Goal: Task Accomplishment & Management: Use online tool/utility

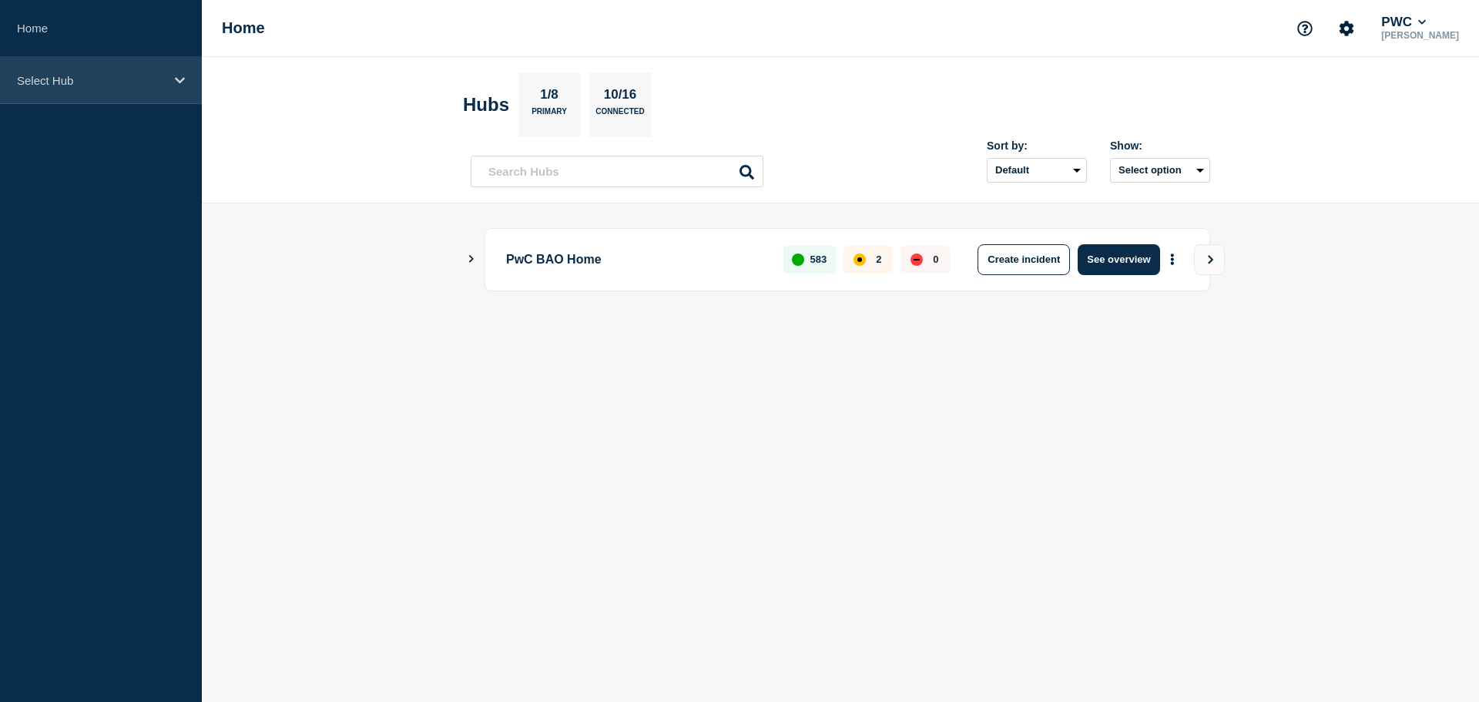
click at [76, 63] on div "Select Hub" at bounding box center [101, 80] width 202 height 47
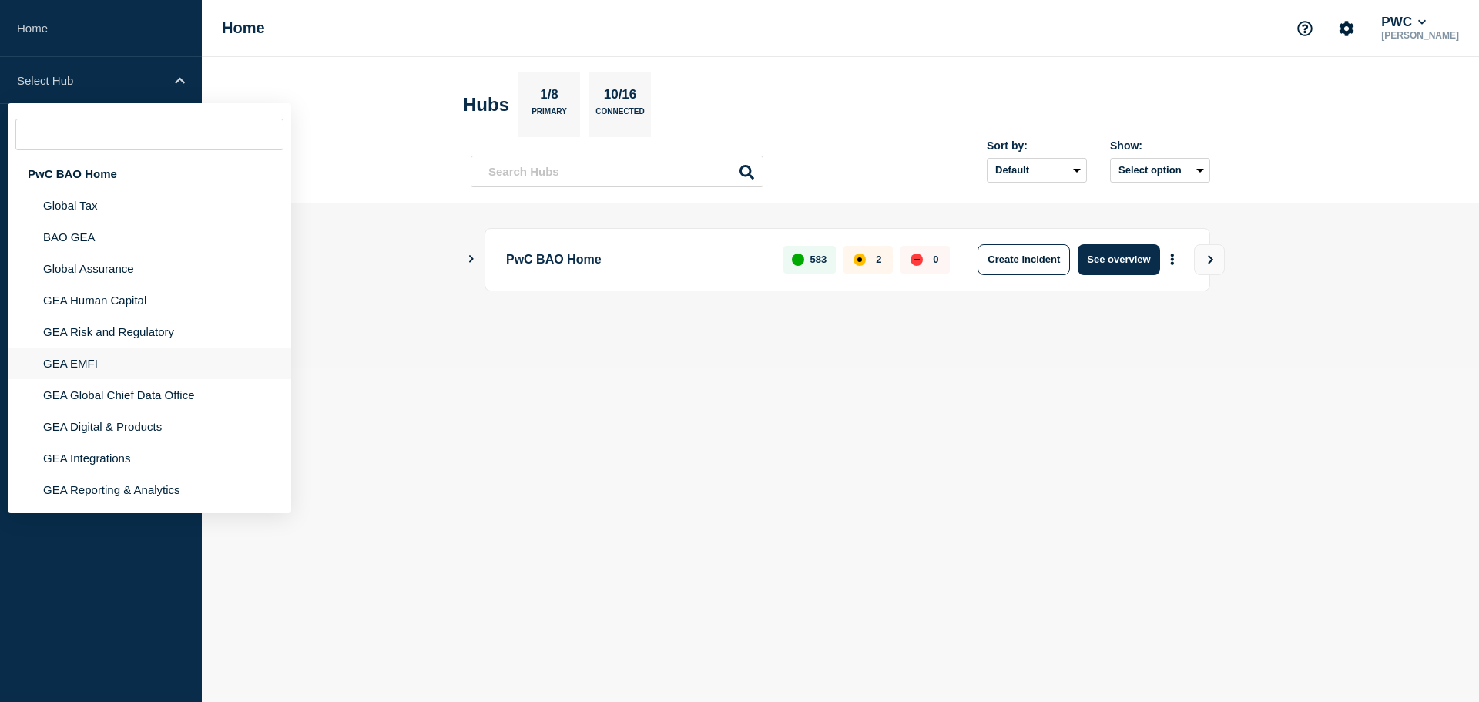
click at [84, 379] on li "GEA EMFI" at bounding box center [150, 395] width 284 height 32
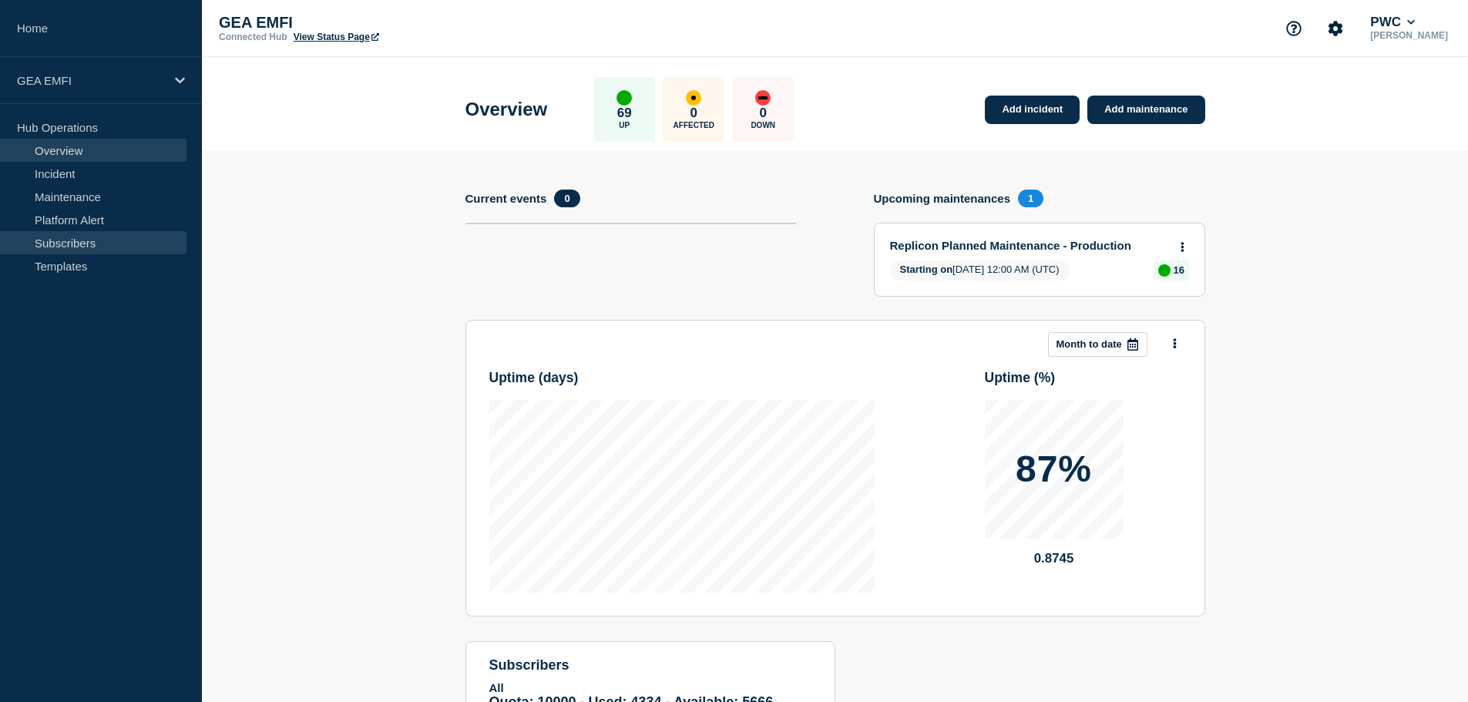
click at [55, 249] on link "Subscribers" at bounding box center [93, 242] width 186 height 23
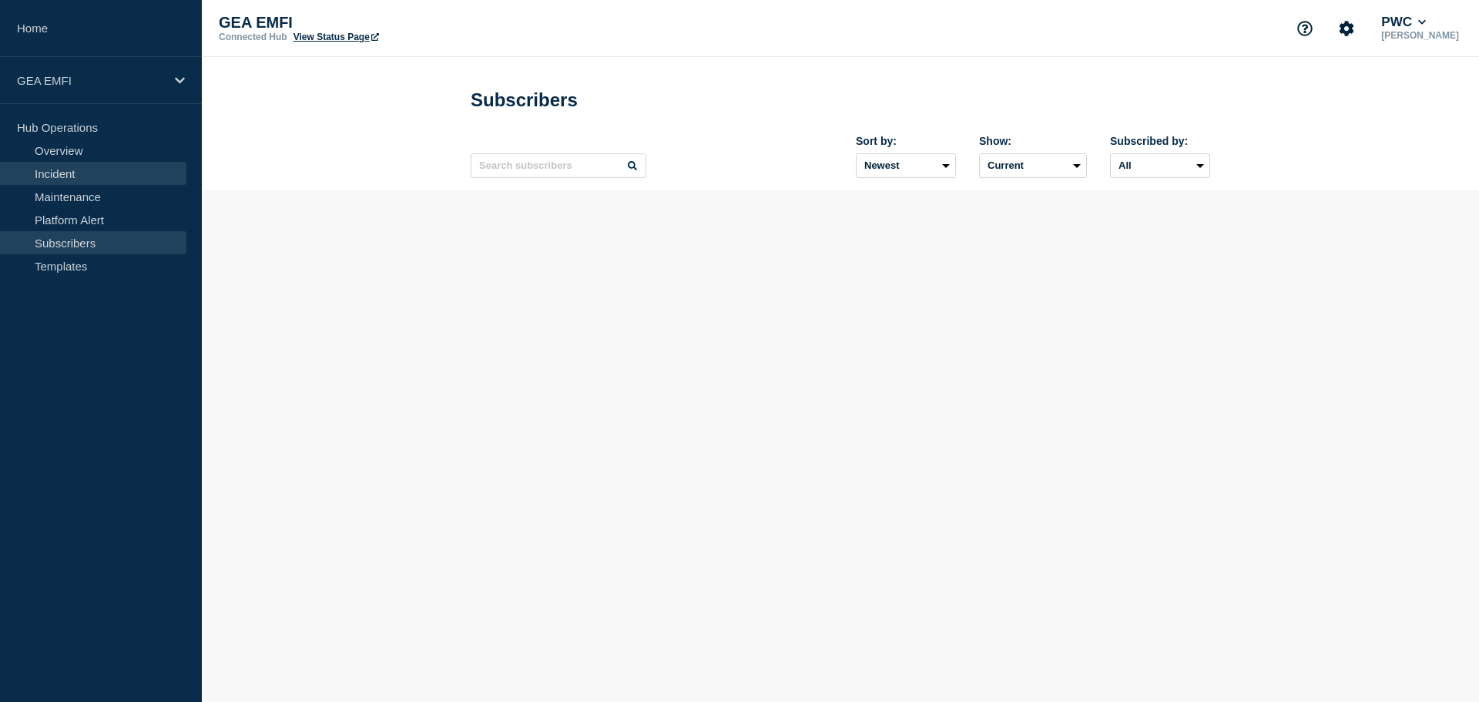
click at [73, 172] on link "Incident" at bounding box center [93, 173] width 186 height 23
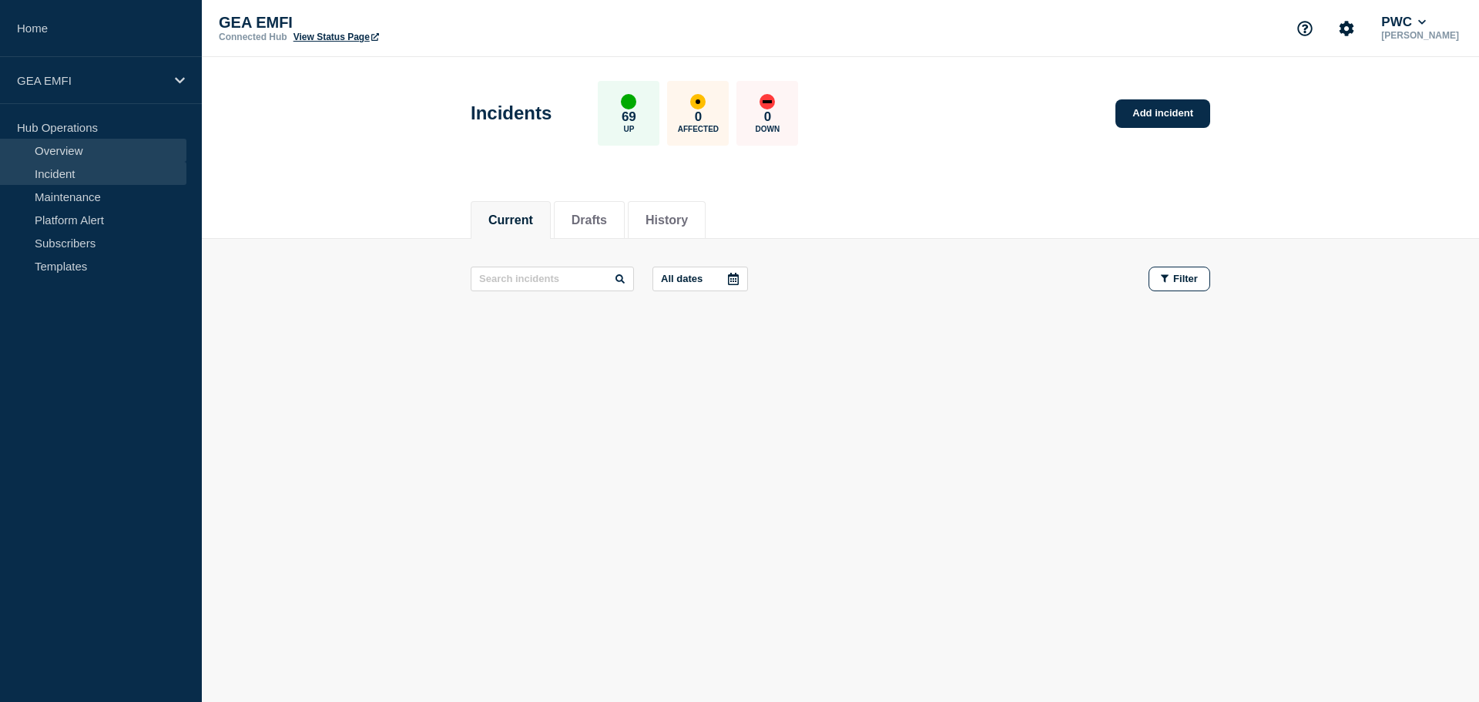
click at [52, 151] on link "Overview" at bounding box center [93, 150] width 186 height 23
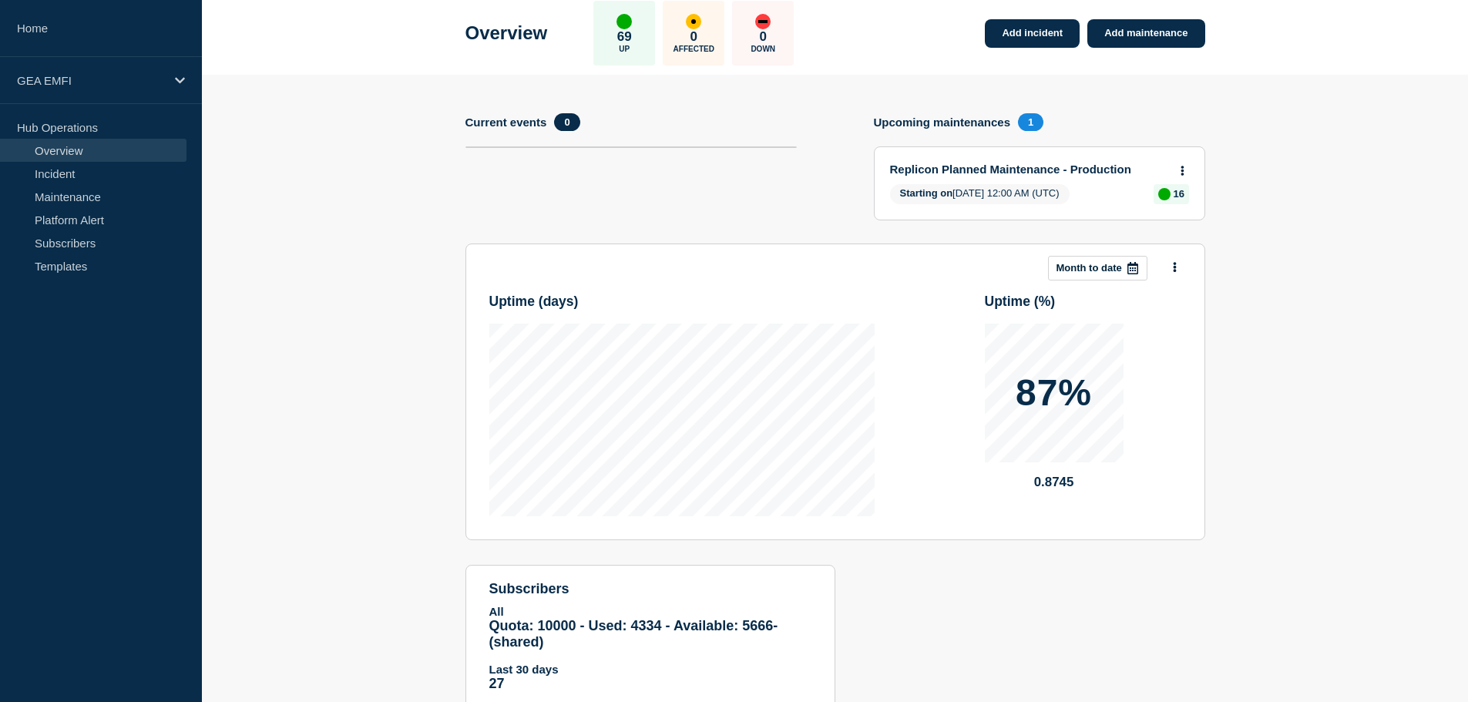
scroll to position [129, 0]
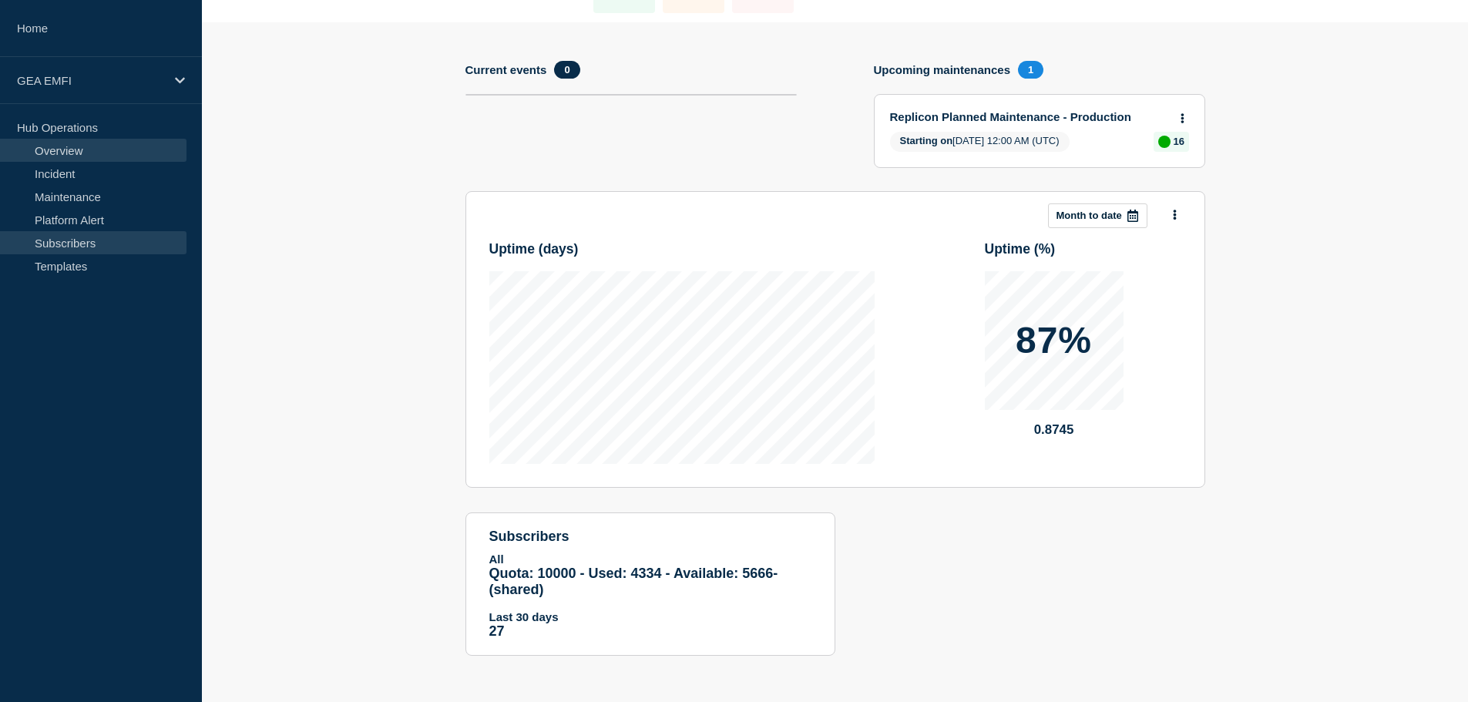
click at [57, 237] on link "Subscribers" at bounding box center [93, 242] width 186 height 23
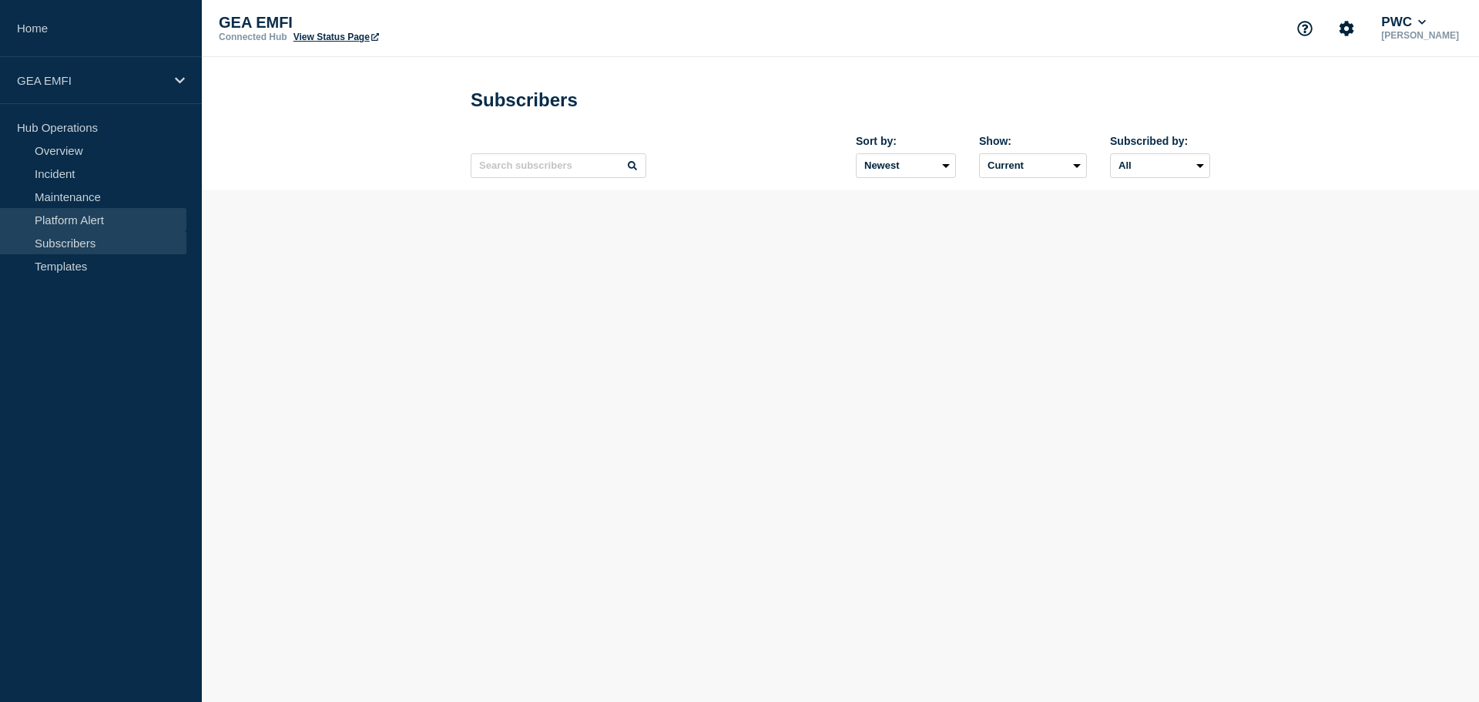
click at [31, 215] on link "Platform Alert" at bounding box center [93, 219] width 186 height 23
click at [40, 197] on link "Maintenance" at bounding box center [93, 196] width 186 height 23
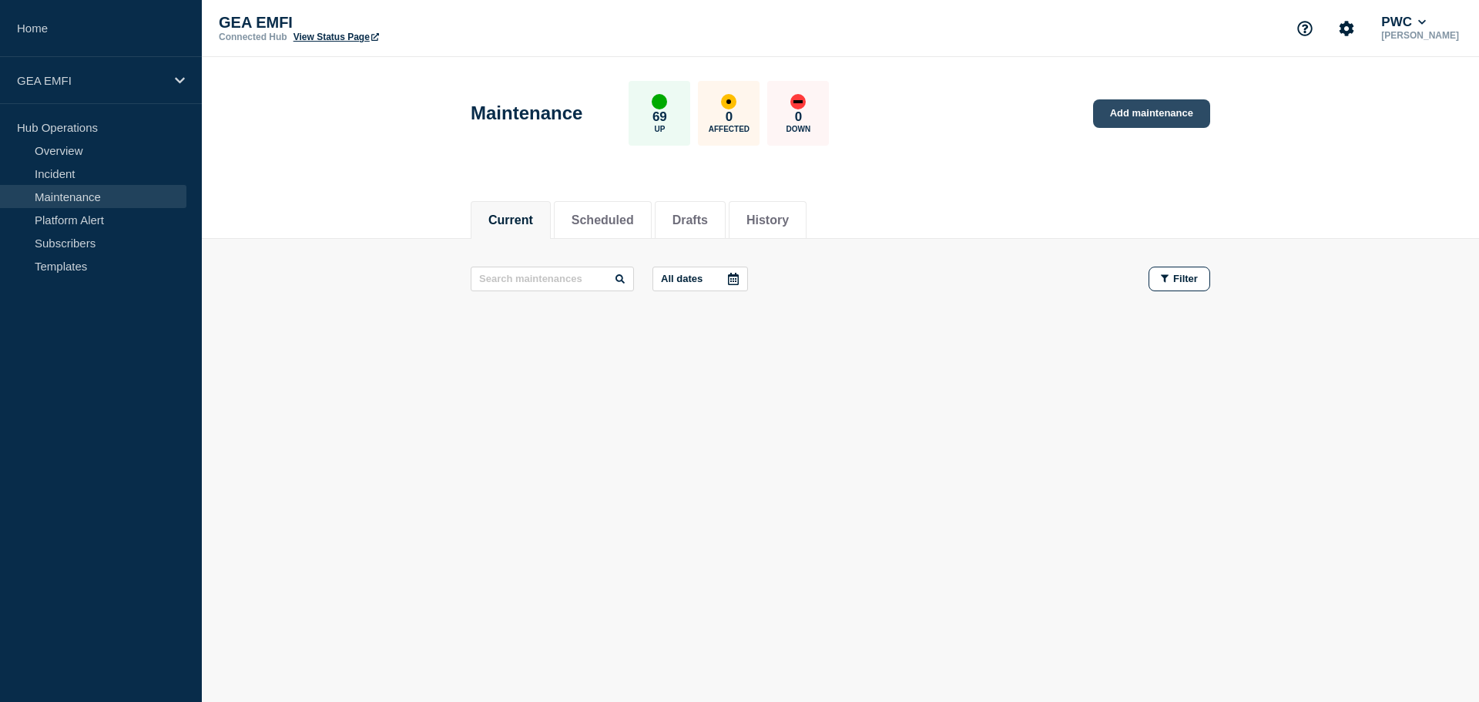
click at [1144, 109] on link "Add maintenance" at bounding box center [1151, 113] width 117 height 29
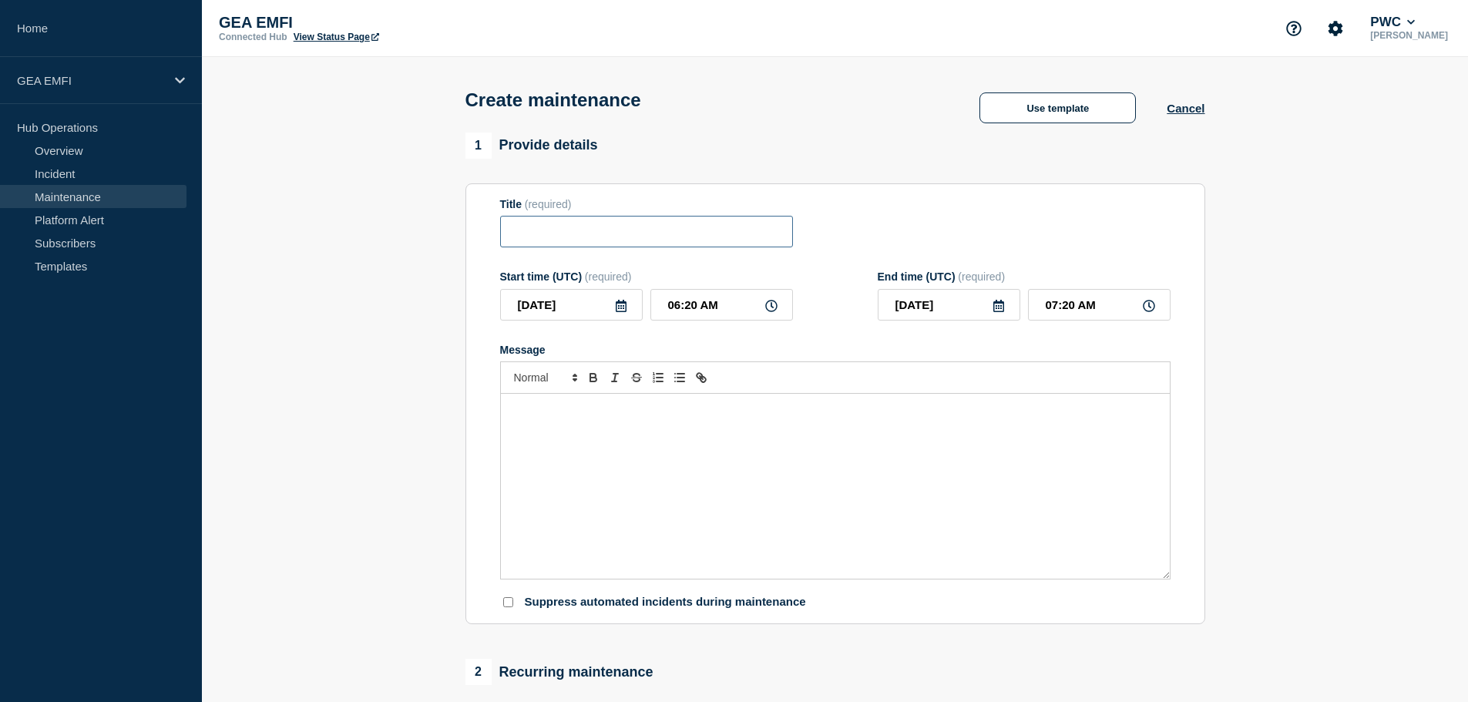
click at [684, 240] on input "Title" at bounding box center [646, 232] width 293 height 32
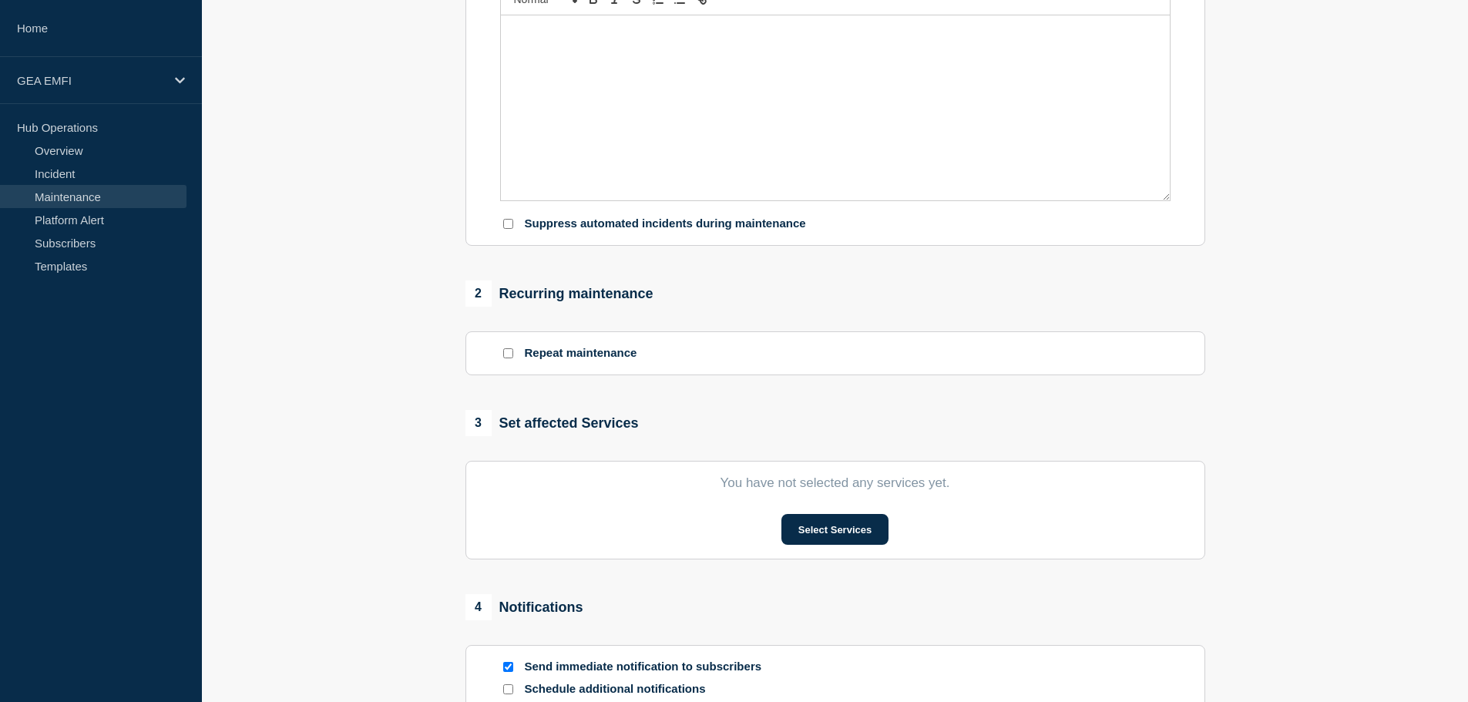
scroll to position [539, 0]
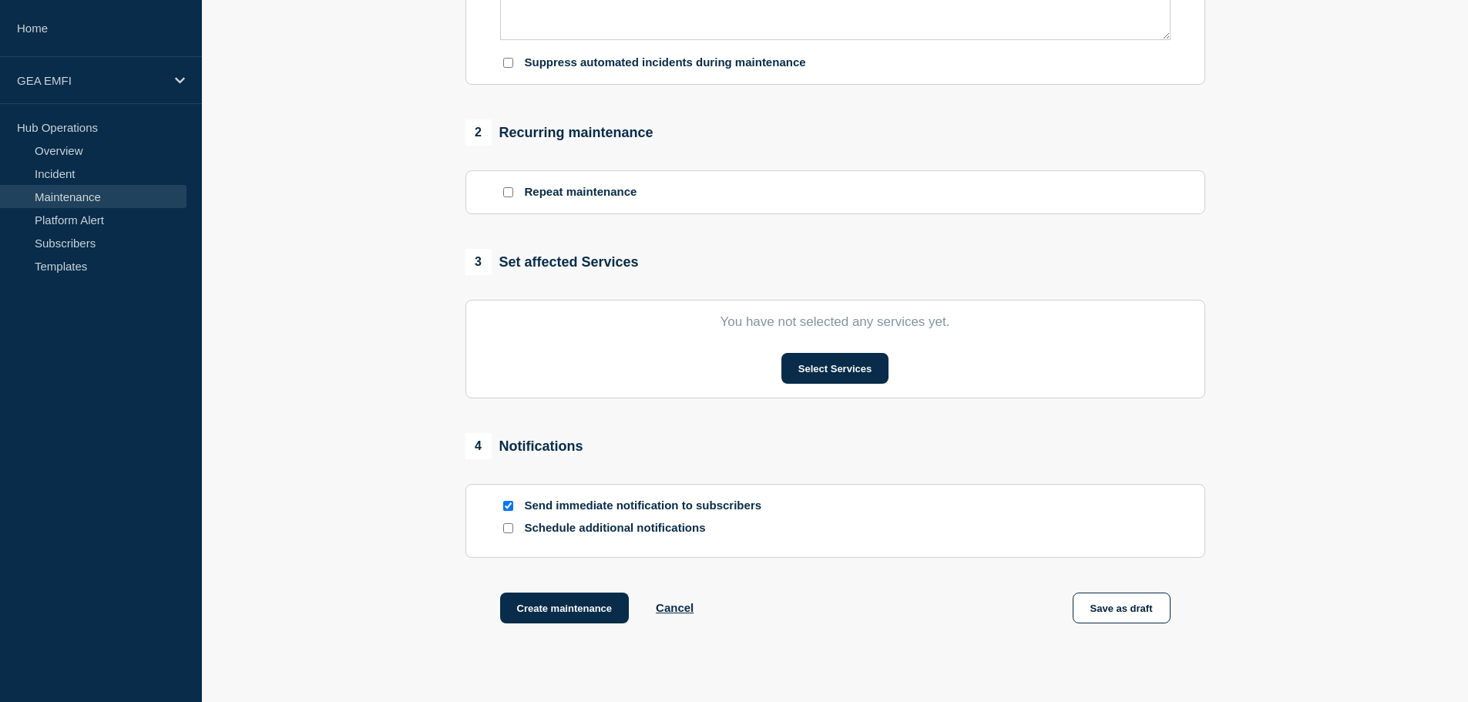
click at [830, 389] on section "You have not selected any services yet. Select Services" at bounding box center [835, 349] width 740 height 99
click at [843, 357] on button "Select Services" at bounding box center [834, 368] width 107 height 31
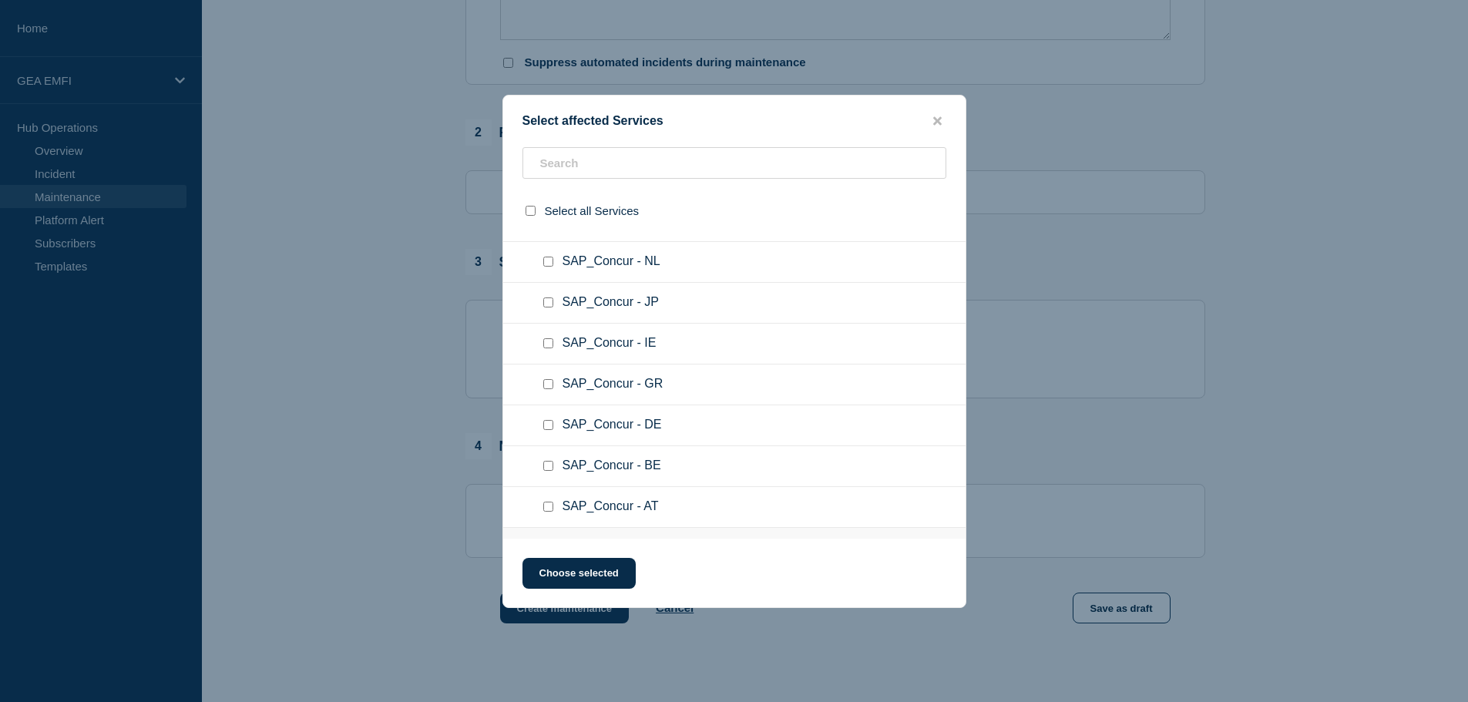
scroll to position [43, 0]
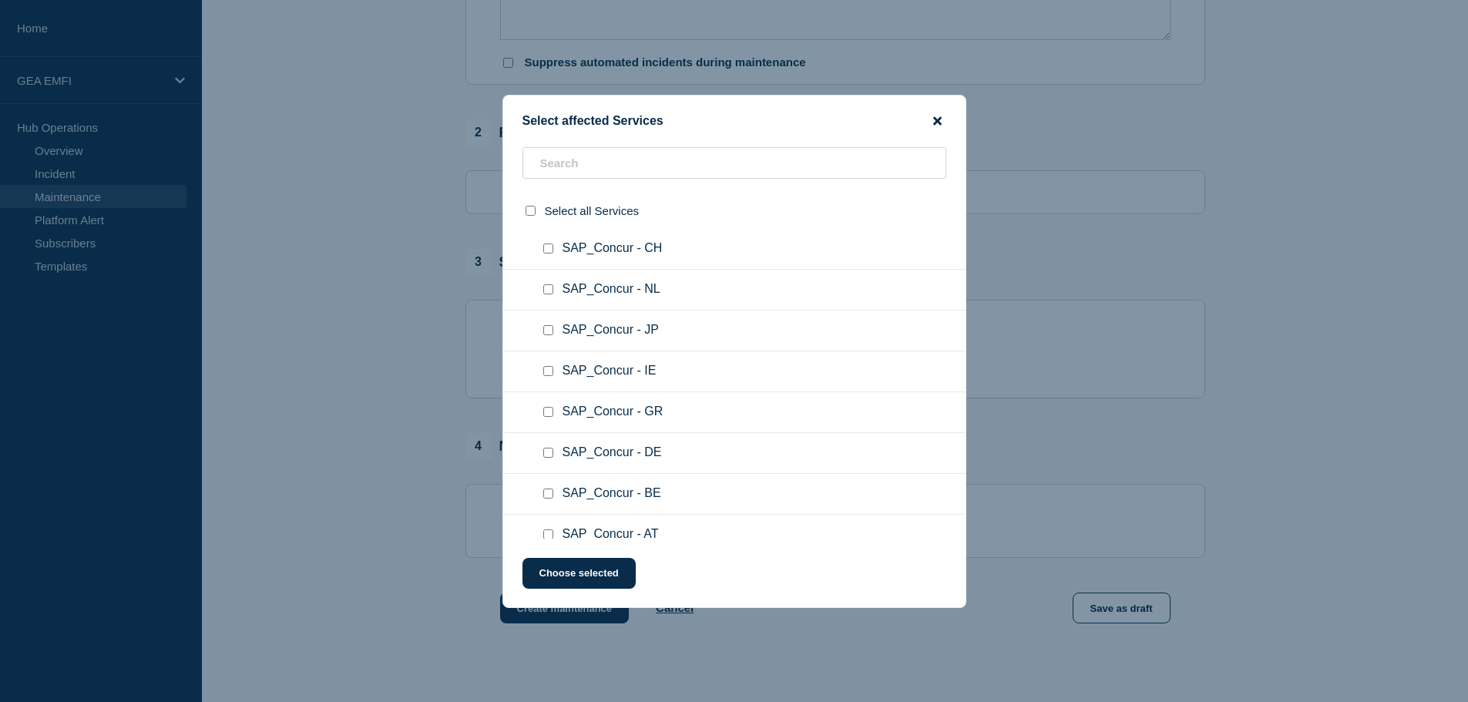
click at [940, 124] on icon "close button" at bounding box center [937, 120] width 8 height 8
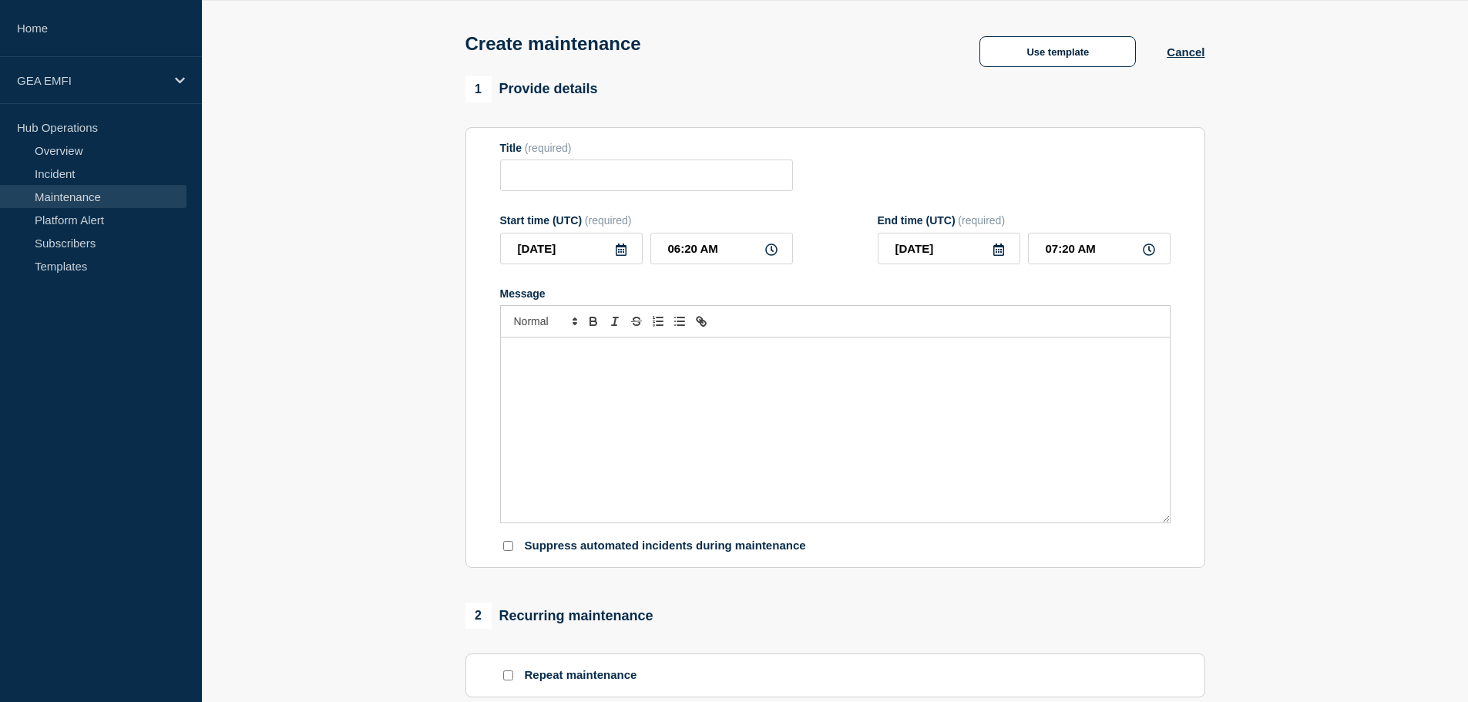
scroll to position [0, 0]
